Goal: Transaction & Acquisition: Book appointment/travel/reservation

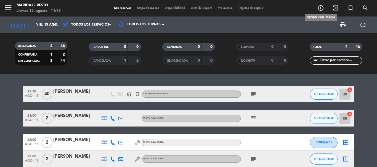
scroll to position [11, 0]
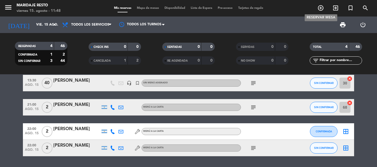
click at [323, 6] on icon "add_circle_outline" at bounding box center [320, 8] width 7 height 7
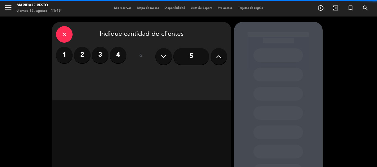
click at [79, 52] on label "2" at bounding box center [82, 55] width 17 height 17
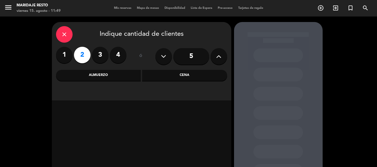
click at [97, 78] on div "Almuerzo" at bounding box center [98, 75] width 85 height 11
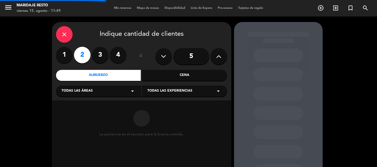
click at [96, 92] on div "Todas las áreas arrow_drop_down" at bounding box center [98, 91] width 85 height 11
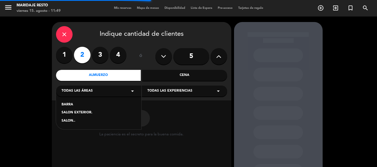
click at [86, 120] on div "SALON.." at bounding box center [98, 122] width 74 height 6
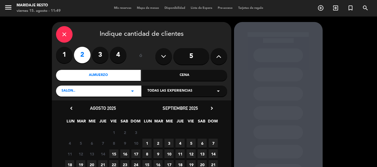
click at [113, 154] on span "15" at bounding box center [113, 154] width 9 height 9
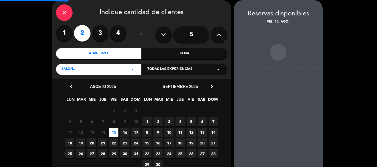
scroll to position [22, 0]
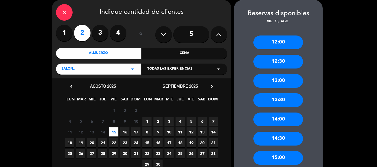
click at [286, 60] on div "12:30" at bounding box center [278, 62] width 50 height 14
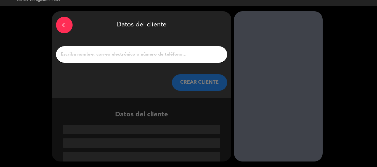
scroll to position [11, 0]
click at [201, 54] on input "1" at bounding box center [141, 55] width 163 height 8
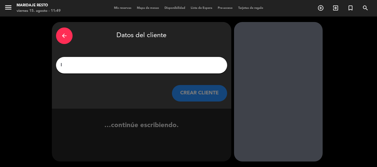
scroll to position [0, 0]
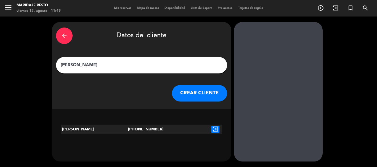
type input "[PERSON_NAME]"
click at [208, 95] on button "CREAR CLIENTE" at bounding box center [199, 93] width 55 height 17
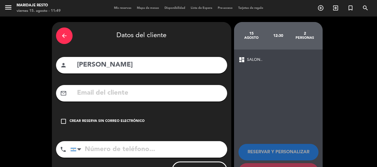
click at [69, 122] on div "Crear reserva sin correo electrónico" at bounding box center [106, 122] width 75 height 6
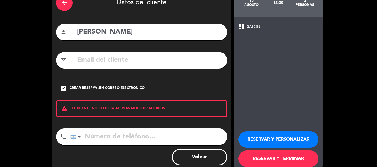
scroll to position [45, 0]
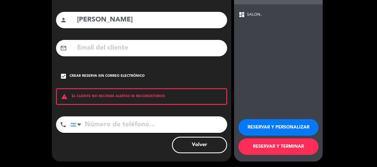
click at [130, 125] on input "tel" at bounding box center [148, 125] width 157 height 17
paste input "[PHONE_NUMBER]"
type input "[PHONE_NUMBER]"
click at [255, 148] on button "RESERVAR Y TERMINAR" at bounding box center [278, 147] width 80 height 17
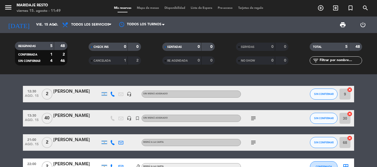
click at [4, 98] on bookings-row "12:30 ago. 15 2 [PERSON_NAME] headset_mic Sin menú asignado SIN CONFIRMAR 9 can…" at bounding box center [188, 139] width 377 height 106
